Goal: Find specific page/section: Find specific page/section

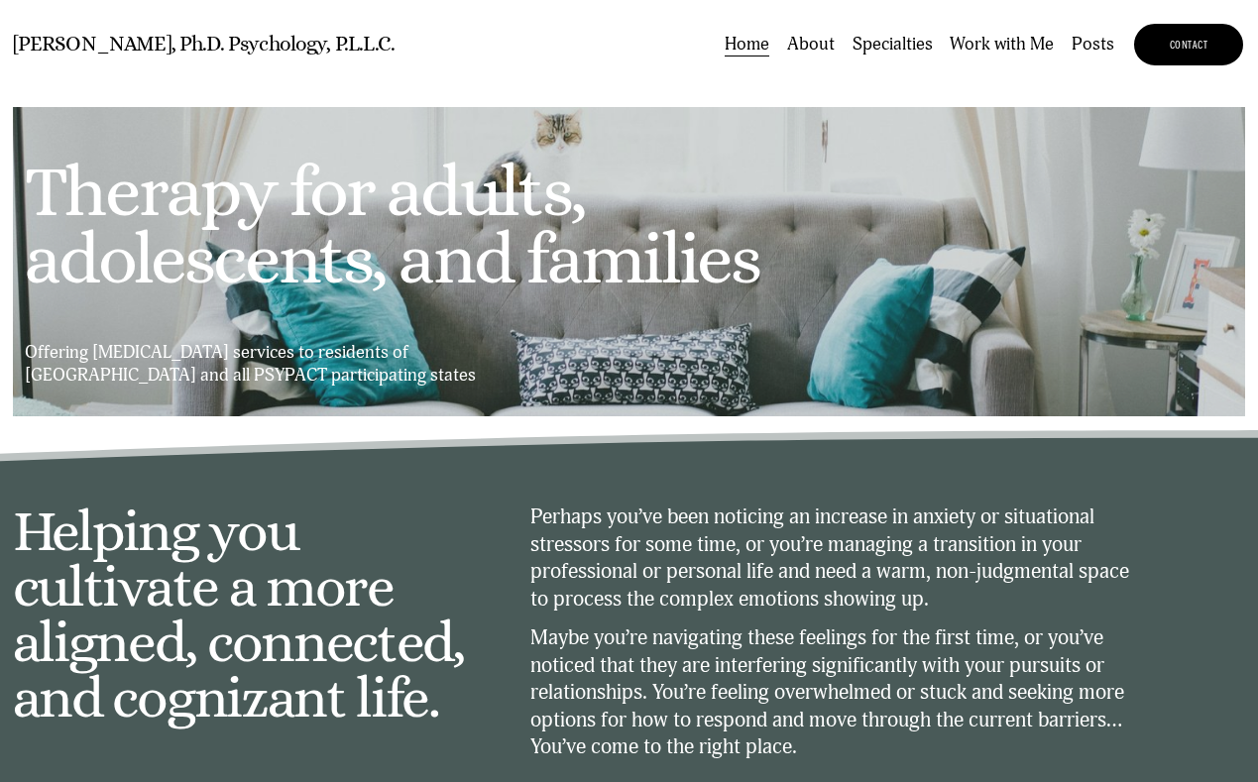
click at [827, 58] on link "About" at bounding box center [811, 44] width 48 height 27
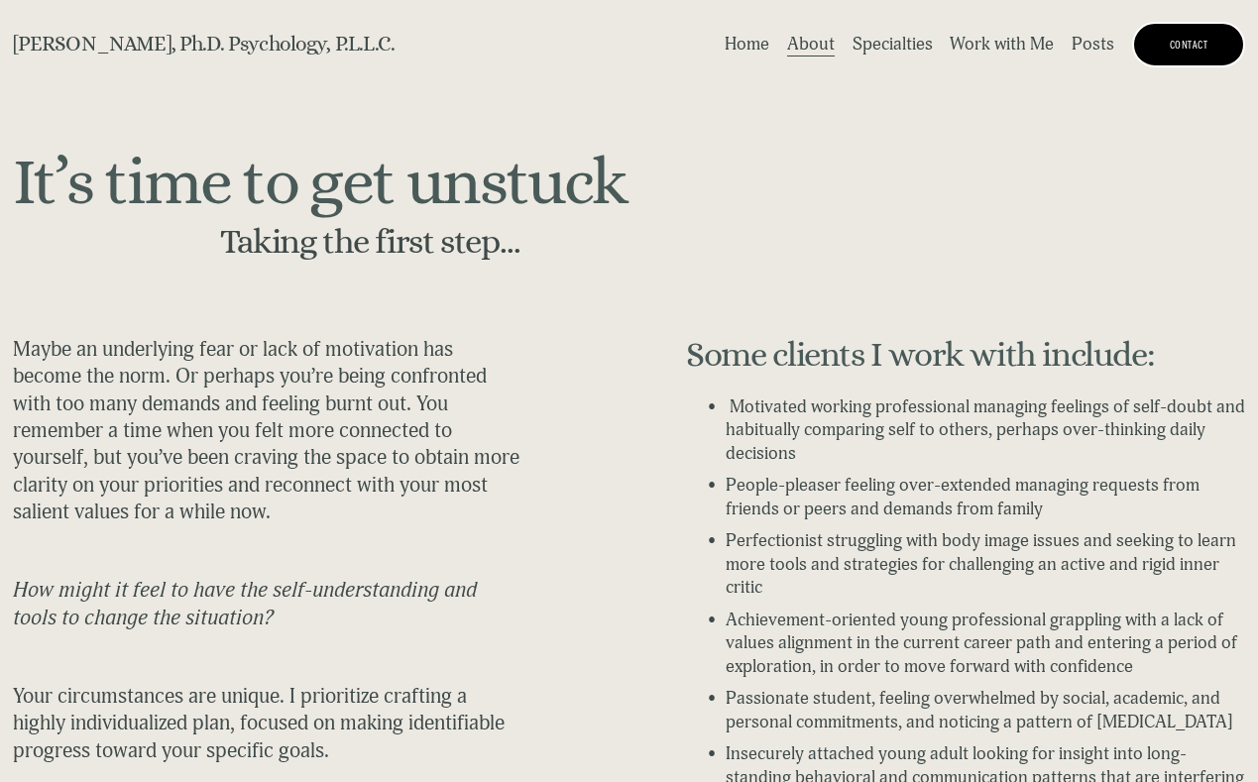
click at [973, 55] on link "Work with Me" at bounding box center [1002, 44] width 104 height 27
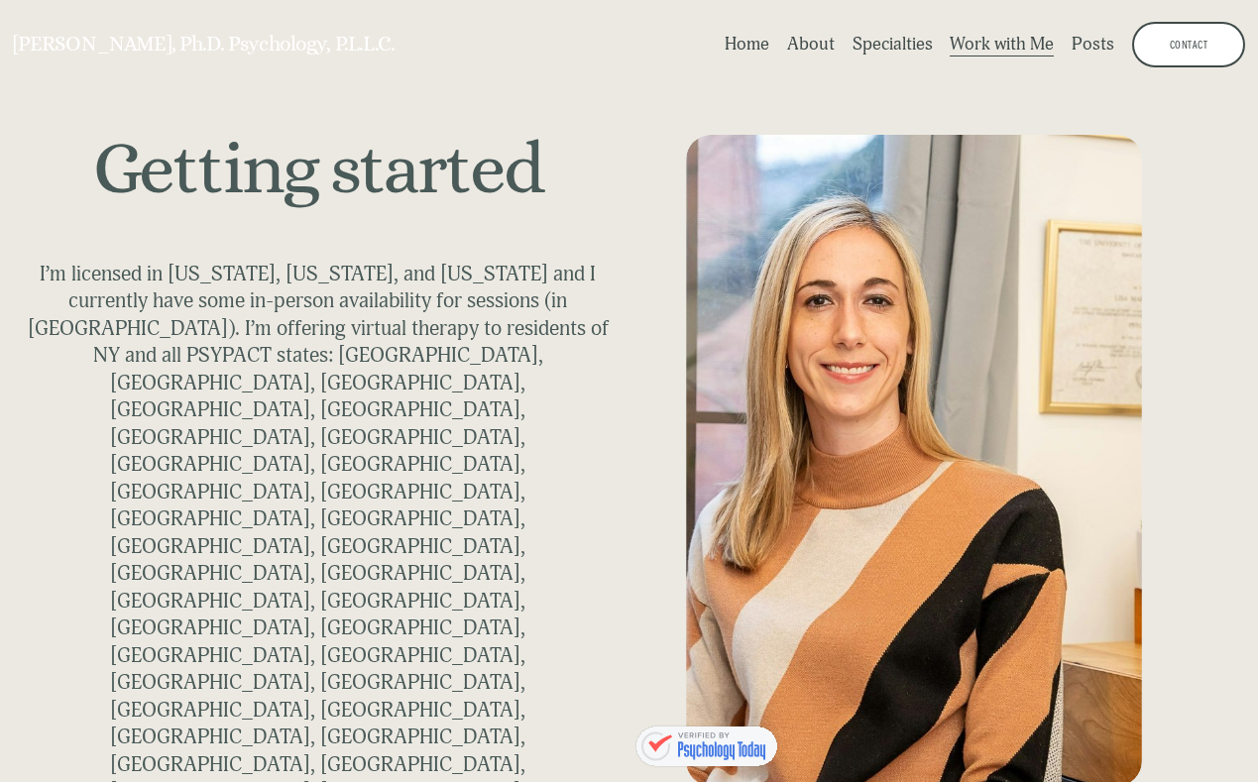
click at [816, 58] on link "About" at bounding box center [811, 44] width 48 height 27
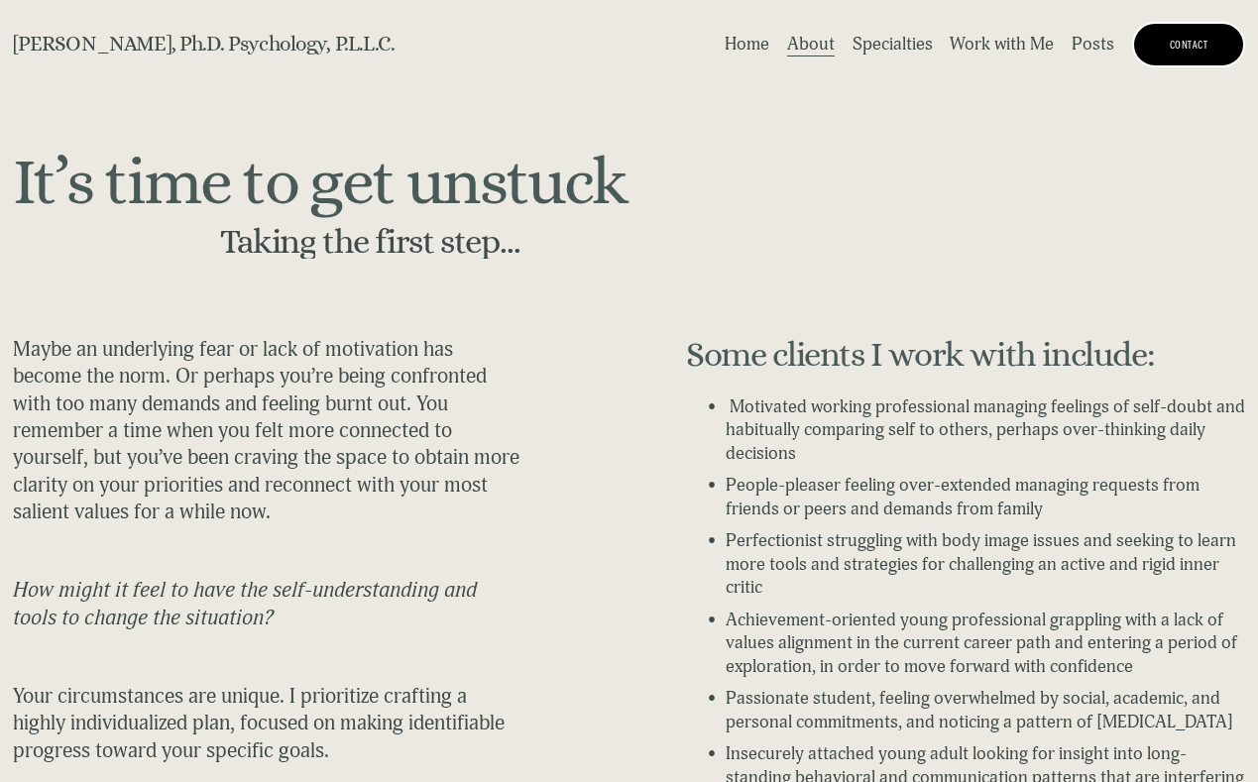
click at [958, 54] on link "Work with Me" at bounding box center [1002, 44] width 104 height 27
